Goal: Complete application form

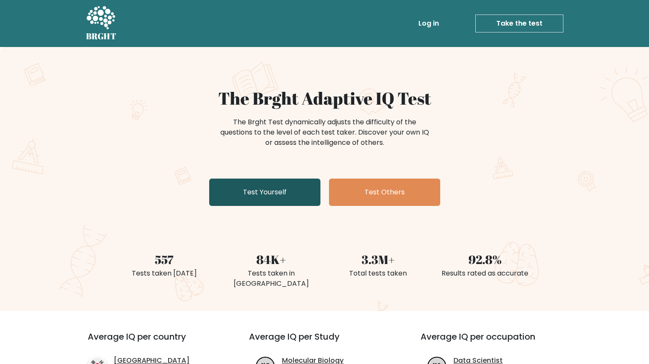
click at [294, 201] on link "Test Yourself" at bounding box center [264, 192] width 111 height 27
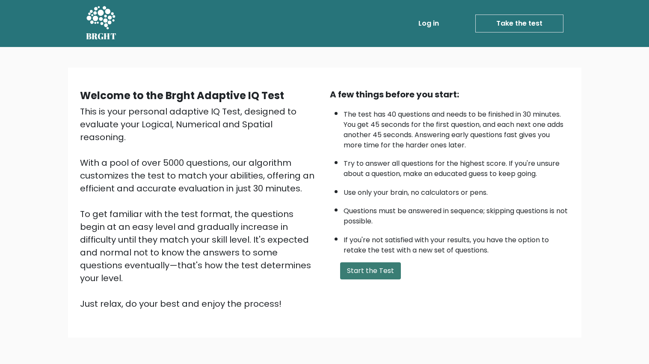
click at [387, 274] on button "Start the Test" at bounding box center [370, 271] width 61 height 17
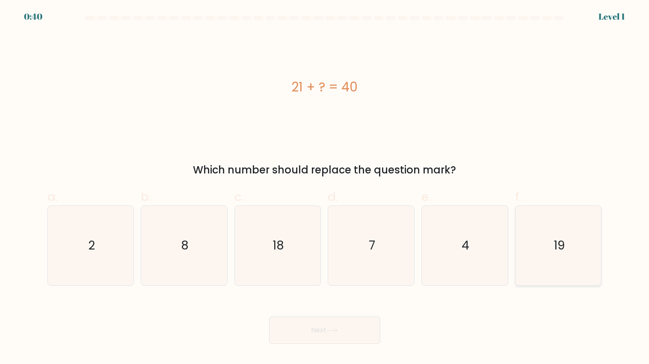
click at [580, 255] on icon "19" at bounding box center [558, 246] width 80 height 80
click at [325, 188] on input "f. 19" at bounding box center [325, 185] width 0 height 6
radio input "true"
click at [362, 341] on button "Next" at bounding box center [324, 330] width 111 height 27
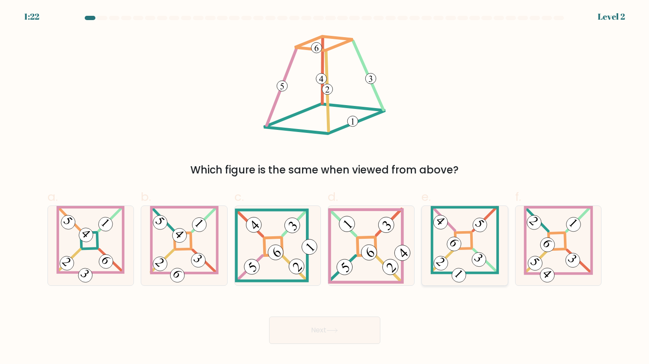
click at [483, 255] on 869 at bounding box center [479, 260] width 20 height 20
click at [325, 188] on input "e." at bounding box center [325, 185] width 0 height 6
radio input "true"
click at [349, 334] on button "Next" at bounding box center [324, 330] width 111 height 27
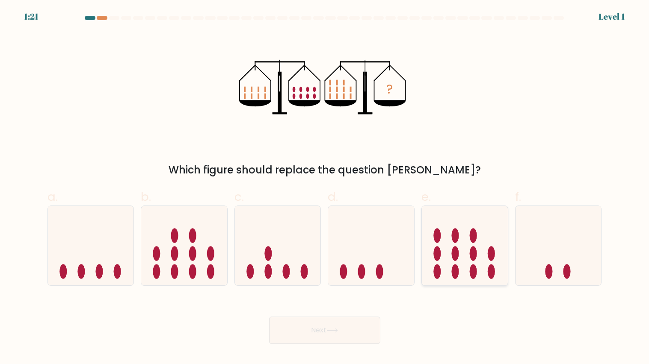
click at [468, 260] on icon at bounding box center [465, 245] width 86 height 71
click at [325, 188] on input "e." at bounding box center [325, 185] width 0 height 6
radio input "true"
click at [272, 323] on button "Next" at bounding box center [324, 330] width 111 height 27
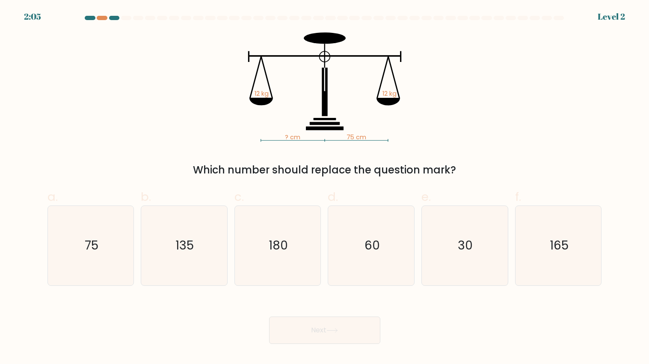
click at [282, 335] on button "Next" at bounding box center [324, 330] width 111 height 27
click at [388, 248] on icon "60" at bounding box center [372, 246] width 80 height 80
click at [325, 188] on input "d. 60" at bounding box center [325, 185] width 0 height 6
radio input "true"
click at [290, 329] on button "Next" at bounding box center [324, 330] width 111 height 27
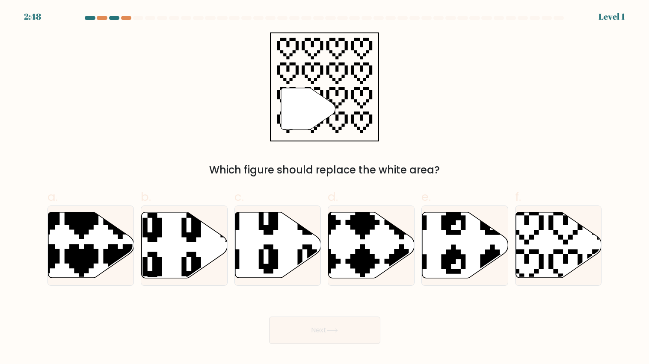
click at [284, 328] on button "Next" at bounding box center [324, 330] width 111 height 27
click at [261, 258] on icon at bounding box center [249, 279] width 136 height 146
click at [325, 188] on input "c." at bounding box center [325, 185] width 0 height 6
radio input "true"
click at [346, 332] on button "Next" at bounding box center [324, 330] width 111 height 27
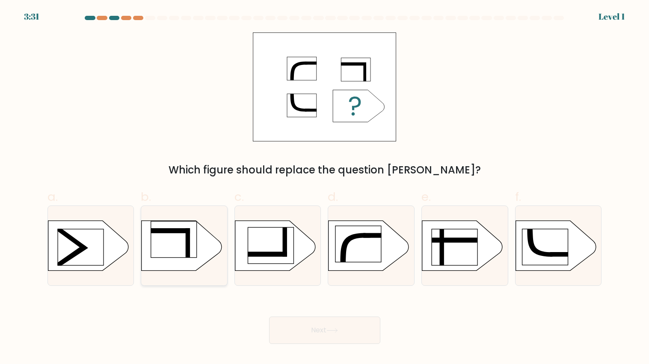
click at [178, 254] on rect at bounding box center [174, 240] width 46 height 36
click at [325, 188] on input "b." at bounding box center [325, 185] width 0 height 6
radio input "true"
click at [348, 334] on button "Next" at bounding box center [324, 330] width 111 height 27
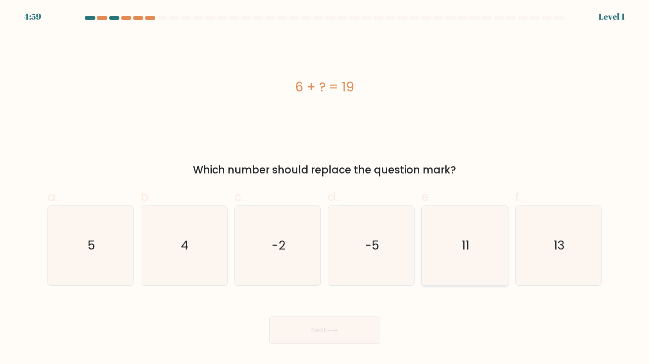
click at [475, 248] on icon "11" at bounding box center [465, 246] width 80 height 80
click at [325, 188] on input "e. 11" at bounding box center [325, 185] width 0 height 6
radio input "true"
click at [362, 332] on button "Next" at bounding box center [324, 330] width 111 height 27
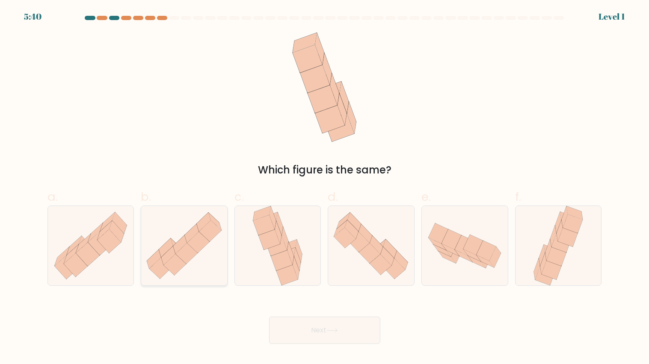
click at [155, 264] on icon at bounding box center [160, 268] width 22 height 21
click at [325, 188] on input "b." at bounding box center [325, 185] width 0 height 6
radio input "true"
click at [357, 337] on button "Next" at bounding box center [324, 330] width 111 height 27
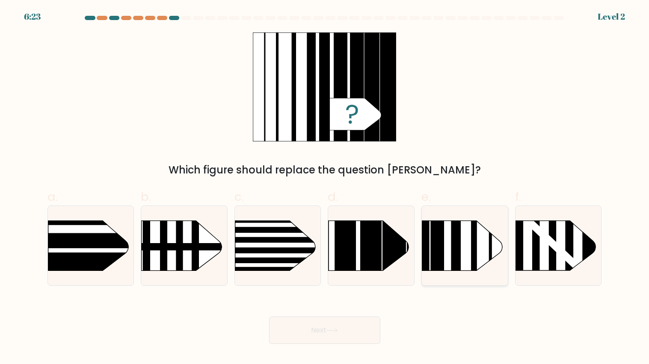
click at [483, 260] on icon at bounding box center [462, 246] width 80 height 50
click at [325, 188] on input "e." at bounding box center [325, 185] width 0 height 6
radio input "true"
click at [352, 334] on button "Next" at bounding box center [324, 330] width 111 height 27
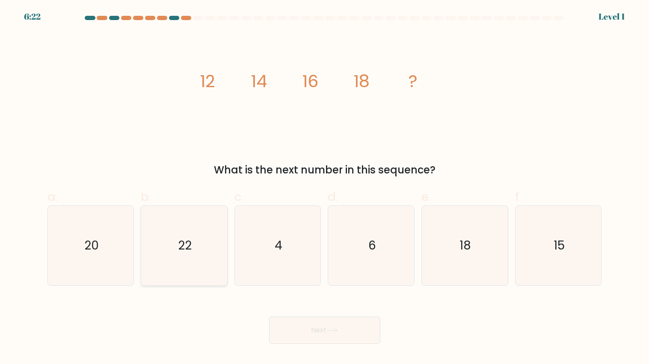
click at [179, 244] on text "22" at bounding box center [185, 245] width 14 height 17
click at [325, 188] on input "b. 22" at bounding box center [325, 185] width 0 height 6
radio input "true"
click at [367, 335] on button "Next" at bounding box center [324, 330] width 111 height 27
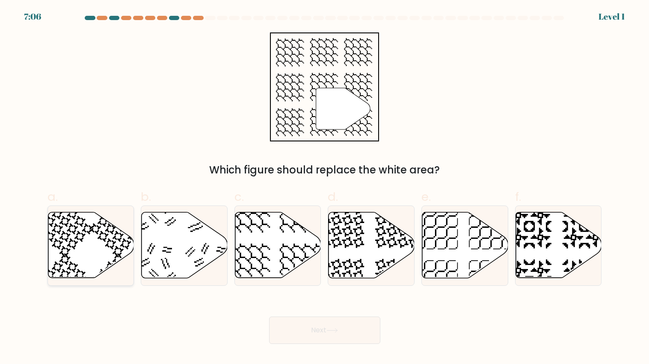
click at [95, 252] on icon at bounding box center [91, 246] width 86 height 66
click at [325, 188] on input "a." at bounding box center [325, 185] width 0 height 6
radio input "true"
click at [367, 328] on button "Next" at bounding box center [324, 330] width 111 height 27
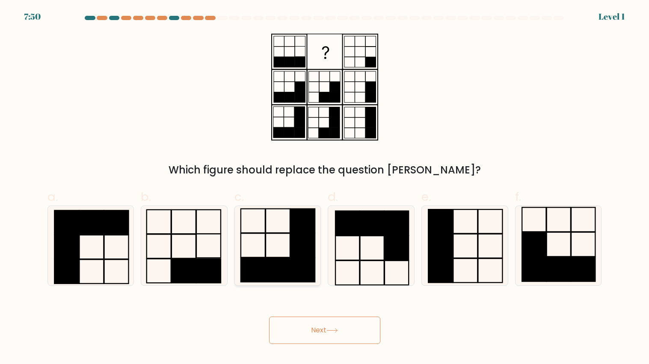
click at [281, 253] on icon at bounding box center [278, 246] width 80 height 80
click at [325, 188] on input "c." at bounding box center [325, 185] width 0 height 6
radio input "true"
click at [368, 333] on button "Next" at bounding box center [324, 330] width 111 height 27
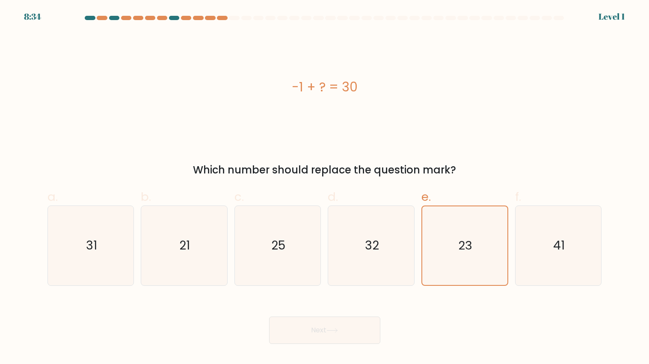
click at [373, 337] on button "Next" at bounding box center [324, 330] width 111 height 27
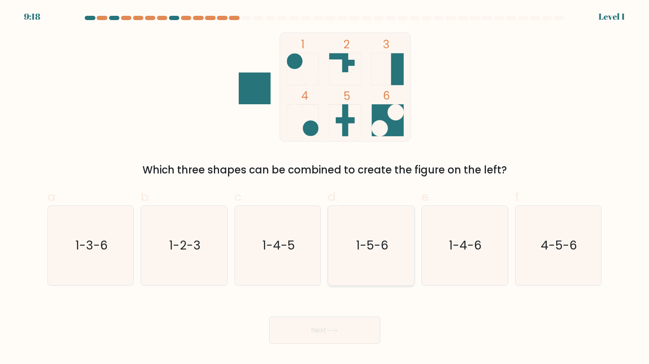
click at [370, 255] on icon "1-5-6" at bounding box center [372, 246] width 80 height 80
click at [325, 188] on input "d. 1-5-6" at bounding box center [325, 185] width 0 height 6
radio input "true"
click at [366, 337] on button "Next" at bounding box center [324, 330] width 111 height 27
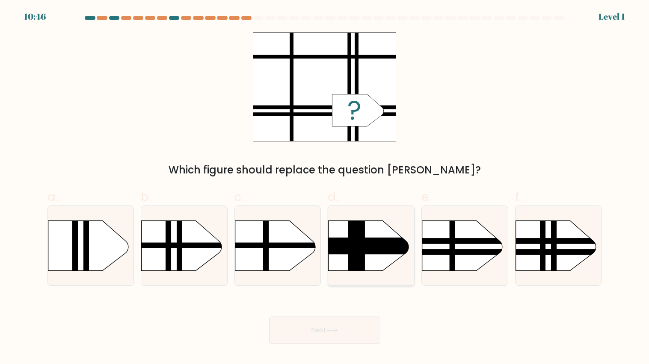
click at [359, 257] on rect at bounding box center [356, 211] width 17 height 171
click at [325, 188] on input "d." at bounding box center [325, 185] width 0 height 6
radio input "true"
click at [364, 338] on button "Next" at bounding box center [324, 330] width 111 height 27
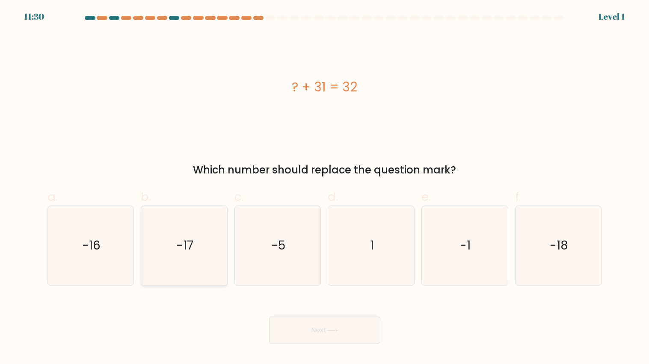
click at [178, 258] on icon "-17" at bounding box center [184, 246] width 80 height 80
click at [325, 188] on input "b. -17" at bounding box center [325, 185] width 0 height 6
radio input "true"
click at [363, 330] on button "Next" at bounding box center [324, 330] width 111 height 27
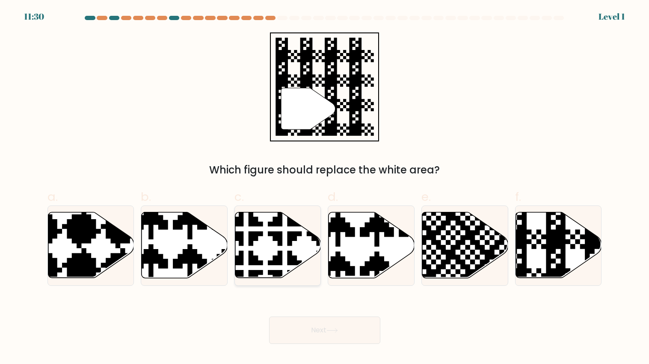
click at [274, 263] on icon at bounding box center [304, 209] width 151 height 151
click at [325, 188] on input "c." at bounding box center [325, 185] width 0 height 6
radio input "true"
click at [367, 329] on button "Next" at bounding box center [324, 330] width 111 height 27
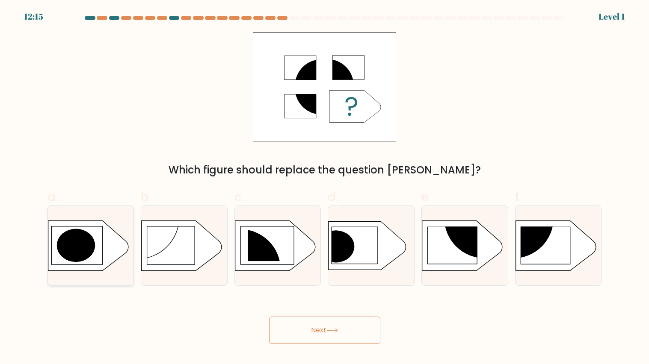
click at [89, 257] on ellipse at bounding box center [75, 245] width 39 height 33
click at [325, 188] on input "a." at bounding box center [325, 185] width 0 height 6
radio input "true"
click at [358, 330] on button "Next" at bounding box center [324, 330] width 111 height 27
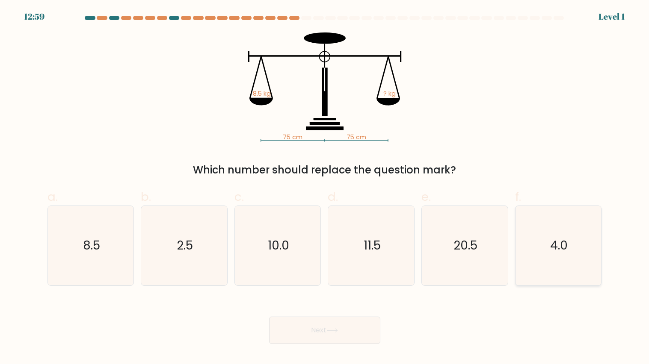
click at [522, 240] on icon "4.0" at bounding box center [558, 246] width 80 height 80
click at [325, 188] on input "f. 4.0" at bounding box center [325, 185] width 0 height 6
radio input "true"
click at [351, 333] on button "Next" at bounding box center [324, 330] width 111 height 27
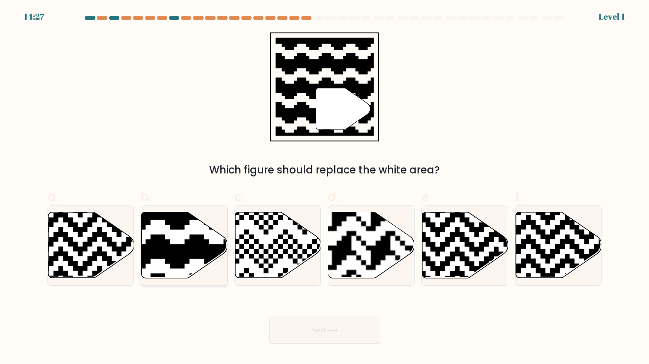
click at [163, 249] on icon at bounding box center [155, 211] width 156 height 156
click at [325, 188] on input "b." at bounding box center [325, 185] width 0 height 6
radio input "true"
click at [347, 343] on button "Next" at bounding box center [324, 330] width 111 height 27
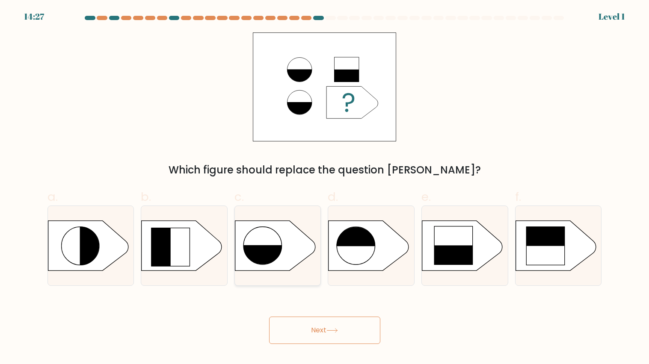
click at [278, 262] on rect at bounding box center [265, 267] width 44 height 43
click at [325, 188] on input "c." at bounding box center [325, 185] width 0 height 6
radio input "true"
click at [355, 341] on button "Next" at bounding box center [324, 330] width 111 height 27
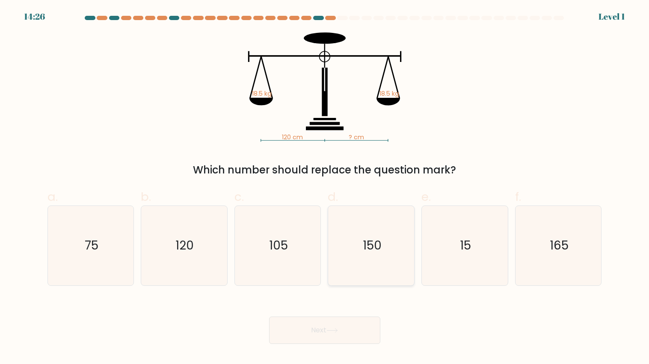
click at [364, 261] on icon "150" at bounding box center [372, 246] width 80 height 80
click at [325, 188] on input "d. 150" at bounding box center [325, 185] width 0 height 6
radio input "true"
click at [362, 343] on button "Next" at bounding box center [324, 330] width 111 height 27
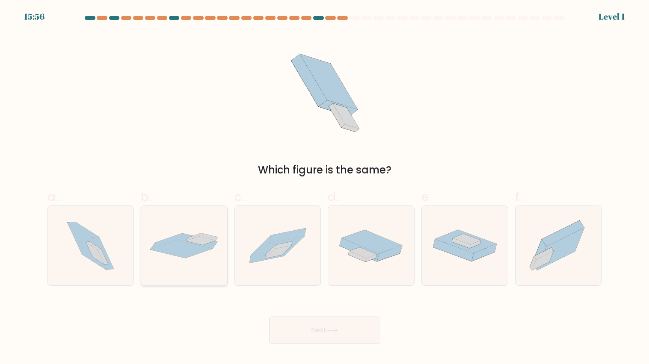
click at [169, 250] on icon at bounding box center [182, 249] width 62 height 18
click at [325, 188] on input "b." at bounding box center [325, 185] width 0 height 6
radio input "true"
click at [361, 344] on button "Next" at bounding box center [324, 330] width 111 height 27
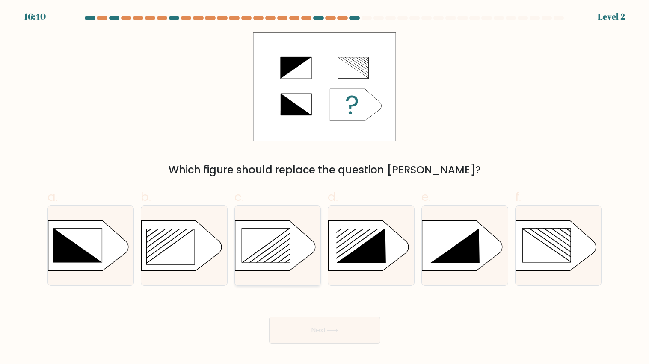
click at [286, 264] on rect at bounding box center [221, 215] width 223 height 170
click at [325, 188] on input "c." at bounding box center [325, 185] width 0 height 6
radio input "true"
click at [367, 343] on button "Next" at bounding box center [324, 330] width 111 height 27
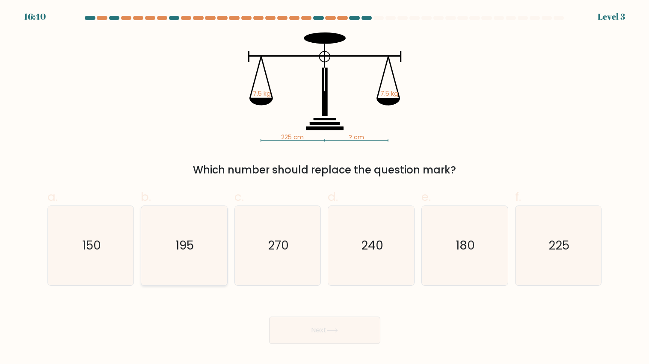
click at [165, 247] on icon "195" at bounding box center [184, 246] width 80 height 80
click at [325, 188] on input "b. 195" at bounding box center [325, 185] width 0 height 6
radio input "true"
click at [361, 343] on button "Next" at bounding box center [324, 330] width 111 height 27
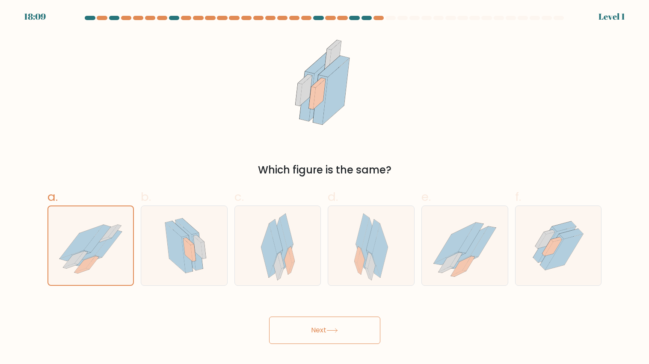
click at [358, 342] on button "Next" at bounding box center [324, 330] width 111 height 27
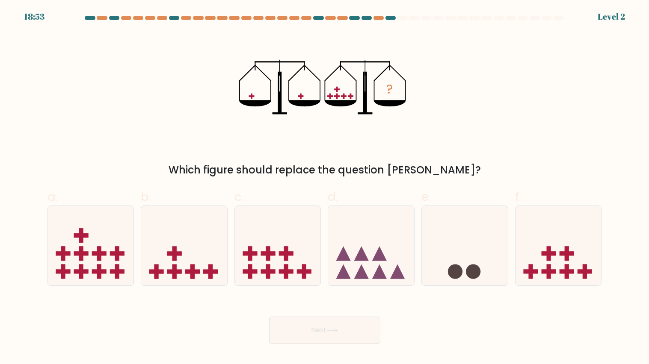
click at [349, 342] on button "Next" at bounding box center [324, 330] width 111 height 27
click at [455, 249] on icon at bounding box center [465, 245] width 86 height 71
click at [325, 188] on input "e." at bounding box center [325, 185] width 0 height 6
radio input "true"
click at [347, 343] on button "Next" at bounding box center [324, 330] width 111 height 27
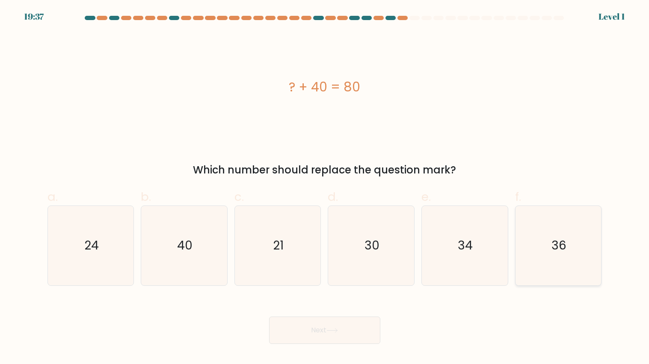
click at [549, 252] on icon "36" at bounding box center [558, 246] width 80 height 80
click at [325, 188] on input "f. 36" at bounding box center [325, 185] width 0 height 6
radio input "true"
click at [351, 343] on button "Next" at bounding box center [324, 330] width 111 height 27
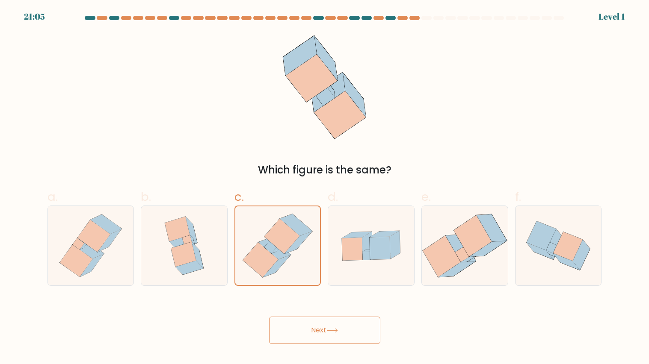
click at [352, 334] on button "Next" at bounding box center [324, 330] width 111 height 27
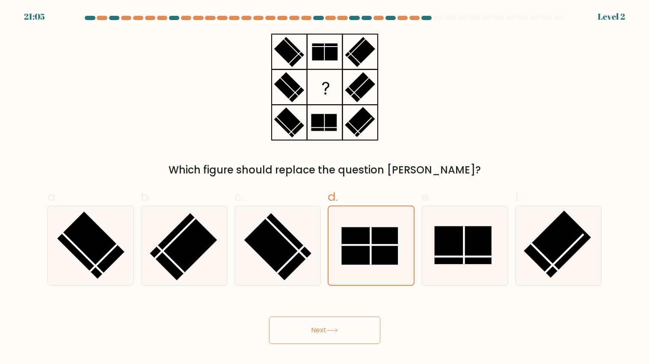
click at [356, 335] on button "Next" at bounding box center [324, 330] width 111 height 27
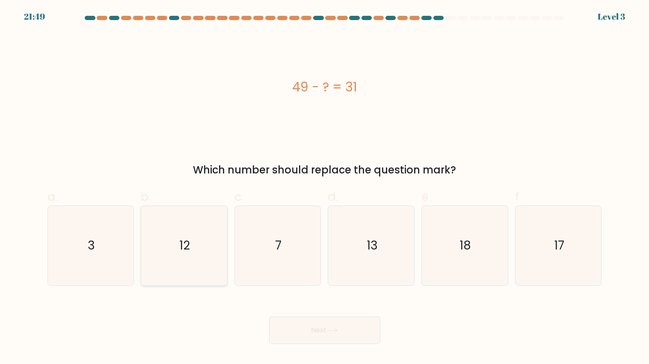
click at [173, 257] on icon "12" at bounding box center [184, 246] width 80 height 80
click at [325, 188] on input "b. 12" at bounding box center [325, 185] width 0 height 6
radio input "true"
click at [353, 338] on button "Next" at bounding box center [324, 330] width 111 height 27
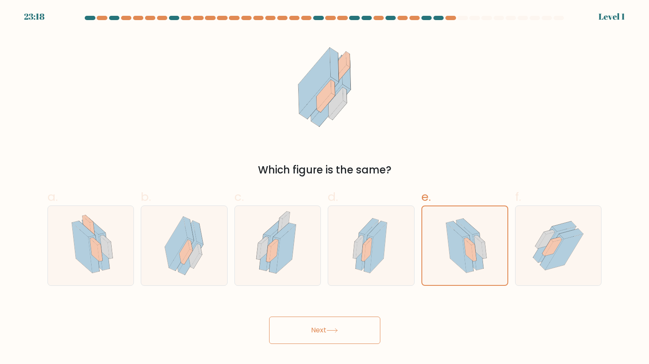
click at [352, 341] on button "Next" at bounding box center [324, 330] width 111 height 27
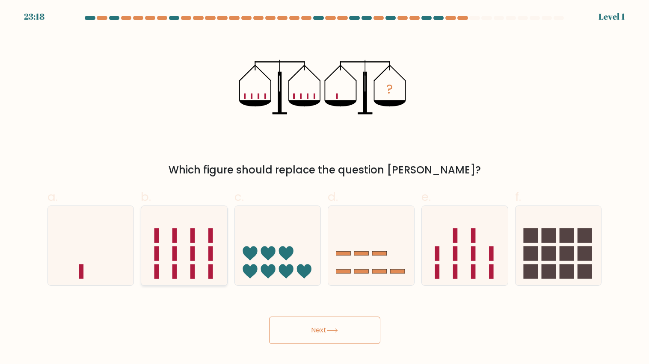
click at [191, 245] on icon at bounding box center [184, 245] width 86 height 71
click at [325, 188] on input "b." at bounding box center [325, 185] width 0 height 6
radio input "true"
click at [347, 342] on button "Next" at bounding box center [324, 330] width 111 height 27
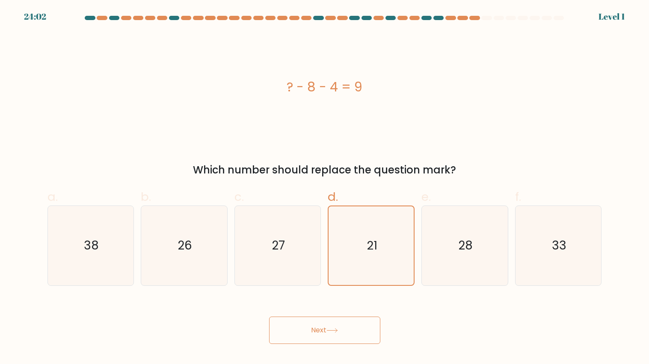
click at [349, 341] on button "Next" at bounding box center [324, 330] width 111 height 27
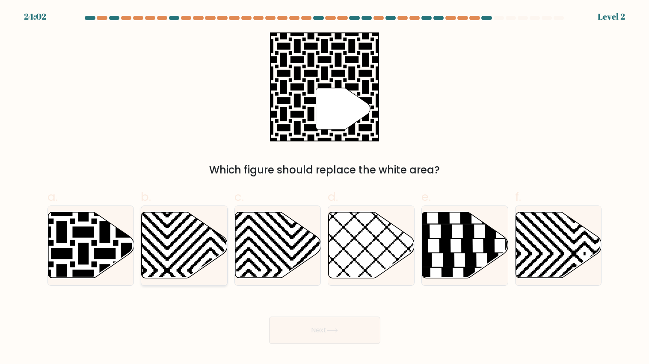
click at [197, 259] on icon at bounding box center [185, 246] width 86 height 66
click at [325, 188] on input "b." at bounding box center [325, 185] width 0 height 6
radio input "true"
click at [351, 338] on button "Next" at bounding box center [324, 330] width 111 height 27
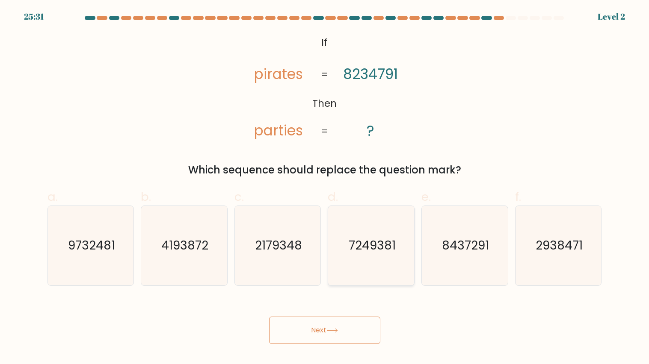
click at [351, 253] on text "7249381" at bounding box center [372, 245] width 47 height 17
click at [325, 188] on input "d. 7249381" at bounding box center [325, 185] width 0 height 6
radio input "true"
click at [353, 338] on button "Next" at bounding box center [324, 330] width 111 height 27
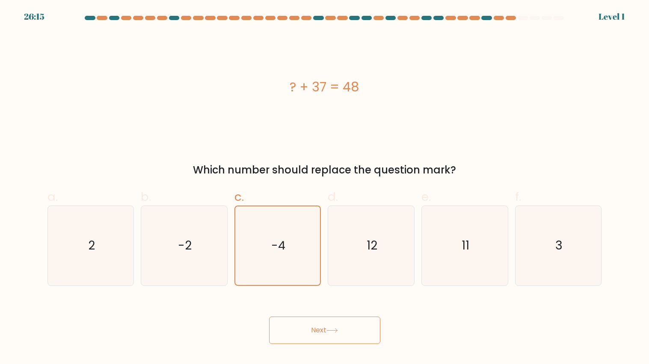
click at [355, 338] on button "Next" at bounding box center [324, 330] width 111 height 27
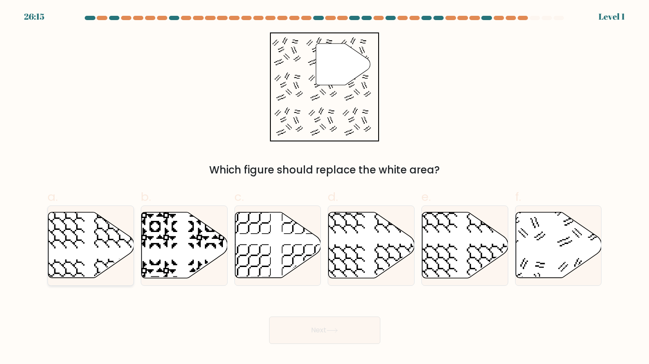
click at [93, 259] on icon at bounding box center [91, 246] width 86 height 66
click at [325, 188] on input "a." at bounding box center [325, 185] width 0 height 6
radio input "true"
click at [358, 333] on button "Next" at bounding box center [324, 330] width 111 height 27
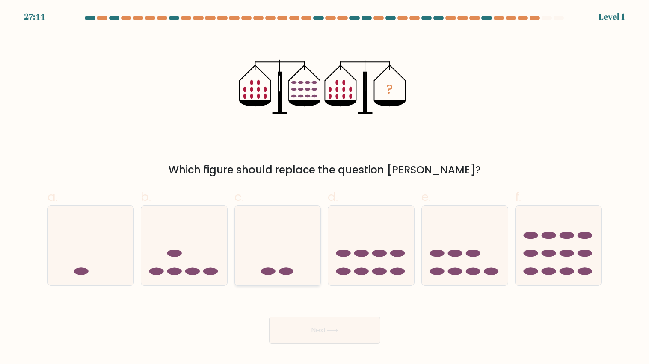
click at [251, 268] on icon at bounding box center [278, 245] width 86 height 71
click at [325, 188] on input "c." at bounding box center [325, 185] width 0 height 6
radio input "true"
click at [362, 335] on button "Next" at bounding box center [324, 330] width 111 height 27
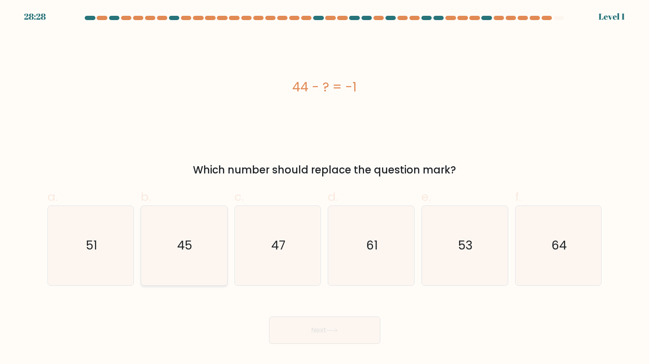
click at [181, 261] on icon "45" at bounding box center [184, 246] width 80 height 80
click at [325, 188] on input "b. 45" at bounding box center [325, 185] width 0 height 6
radio input "true"
click at [363, 332] on button "Next" at bounding box center [324, 330] width 111 height 27
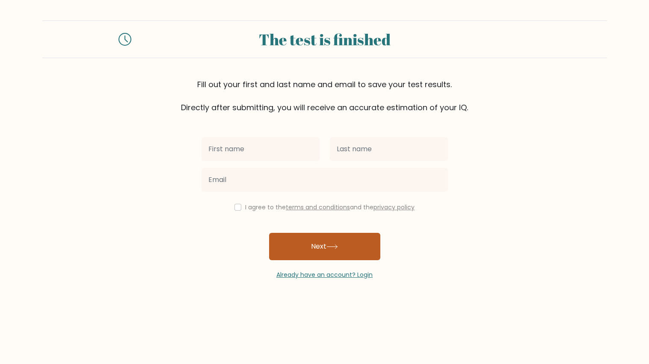
click at [373, 243] on button "Next" at bounding box center [324, 246] width 111 height 27
click at [365, 248] on button "Next" at bounding box center [324, 246] width 111 height 27
